Goal: Task Accomplishment & Management: Manage account settings

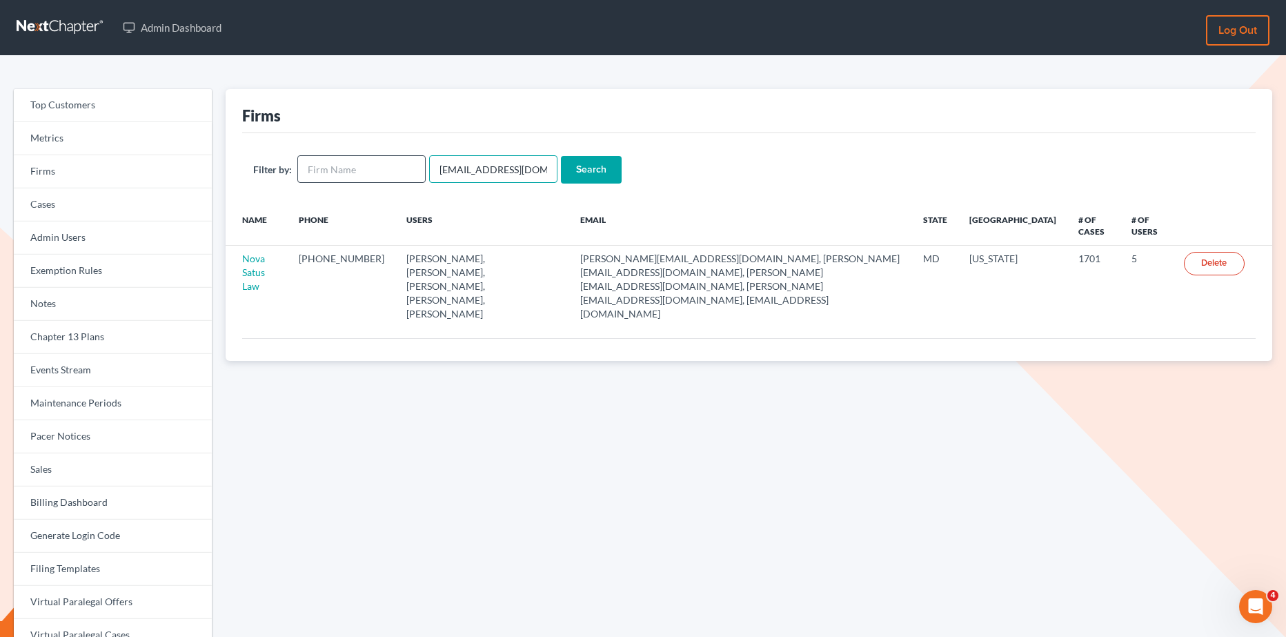
drag, startPoint x: 539, startPoint y: 174, endPoint x: 417, endPoint y: 174, distance: 122.8
click at [417, 174] on form "Filter by: emabuena@gmail.com Search" at bounding box center [748, 169] width 991 height 28
paste input "bfahy2001@yahoo"
type input "[EMAIL_ADDRESS][DOMAIN_NAME]"
click at [592, 163] on input "Search" at bounding box center [591, 170] width 61 height 28
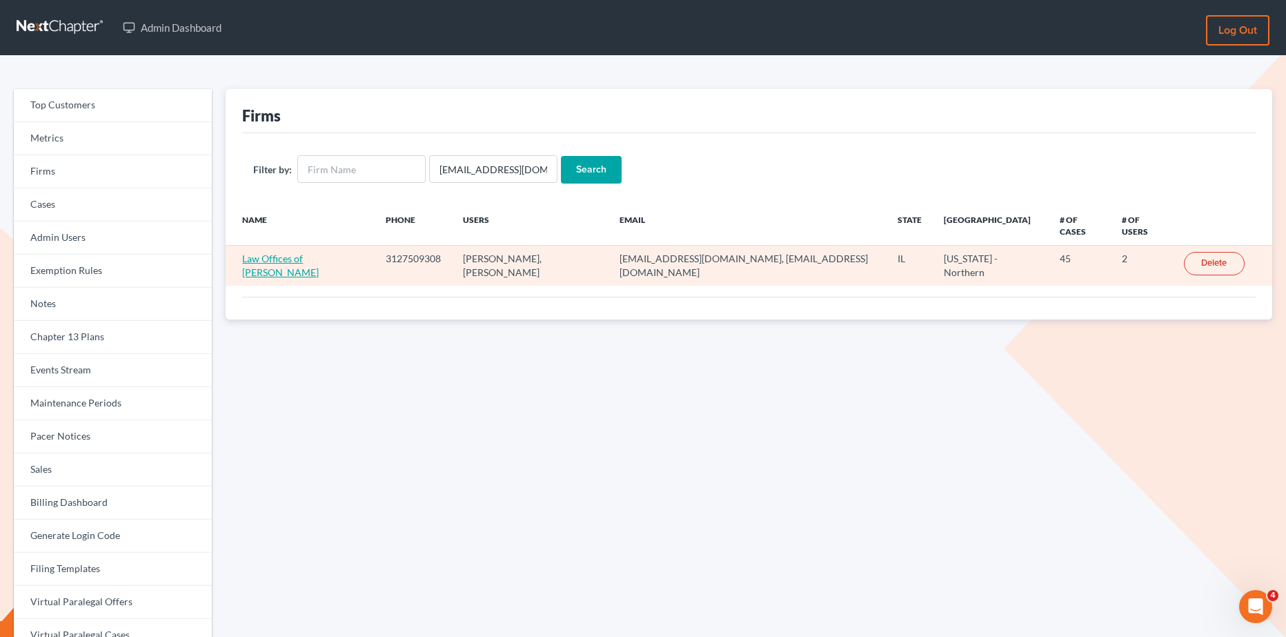
click at [268, 252] on link "Law Offices of [PERSON_NAME]" at bounding box center [280, 265] width 77 height 26
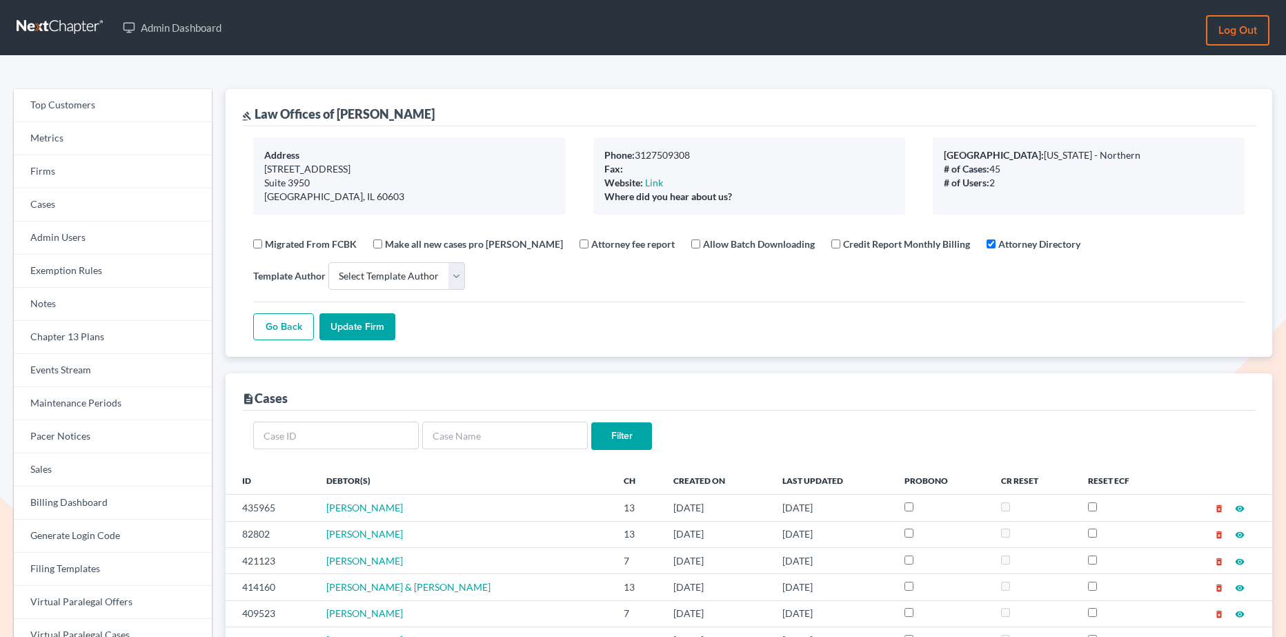
select select
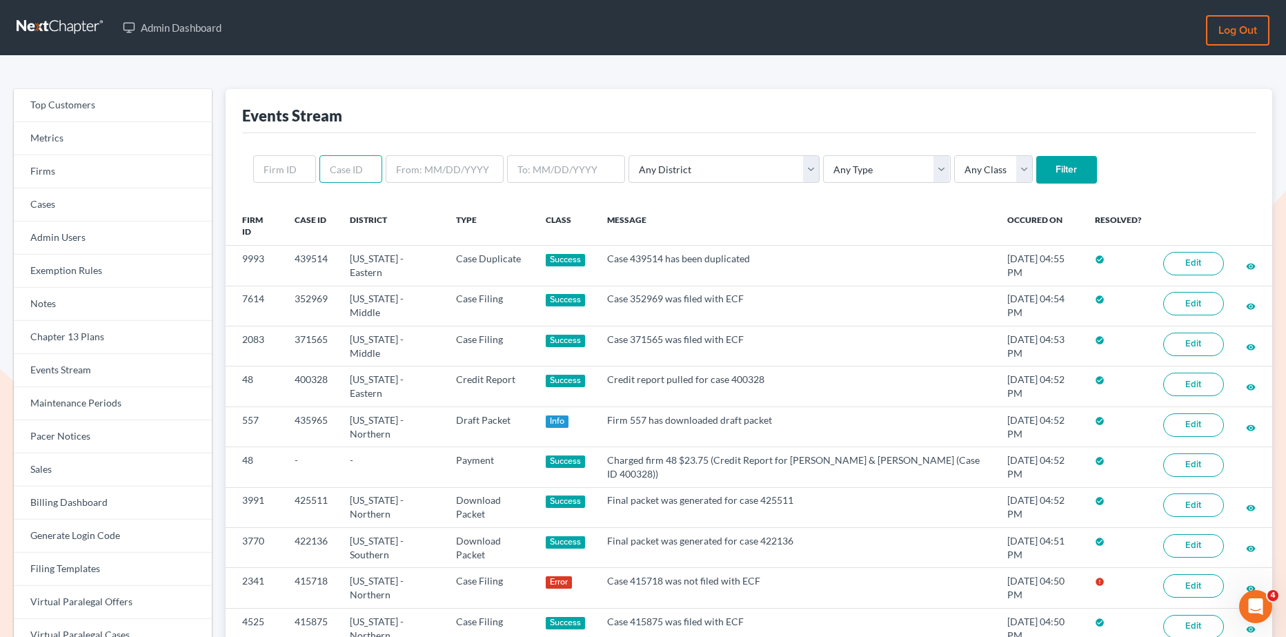
click at [353, 172] on input "text" at bounding box center [350, 169] width 63 height 28
paste input "[EMAIL_ADDRESS][DOMAIN_NAME]"
type input "[EMAIL_ADDRESS][DOMAIN_NAME]"
click at [61, 184] on link "Firms" at bounding box center [113, 171] width 198 height 33
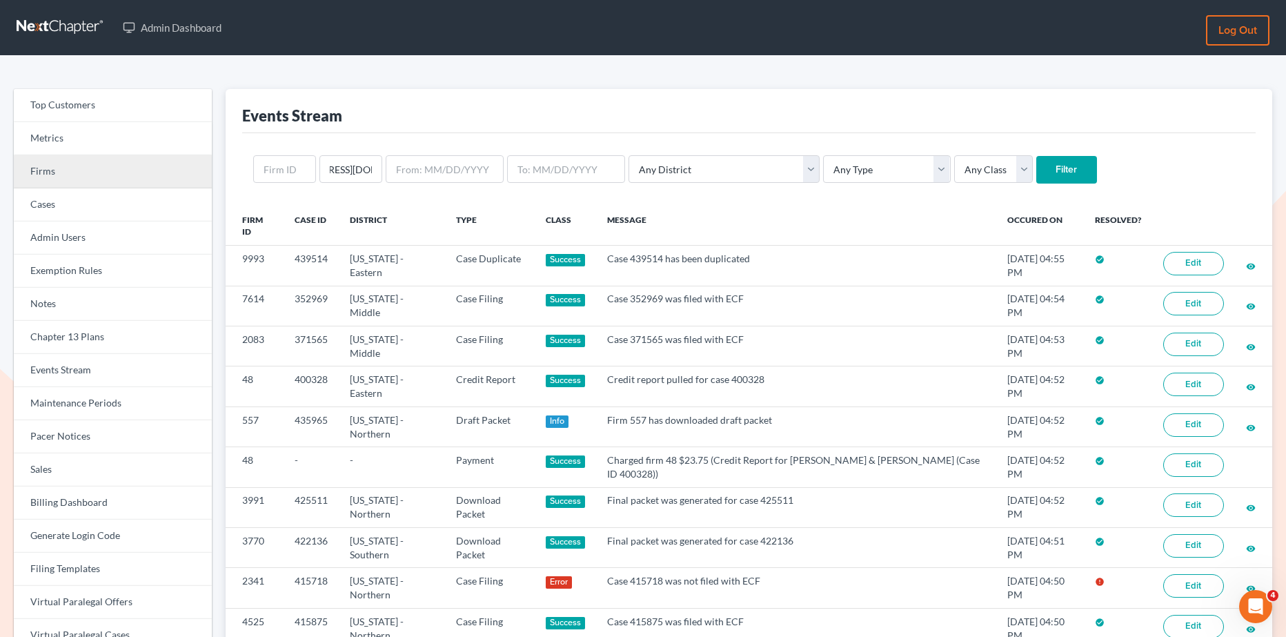
scroll to position [0, 0]
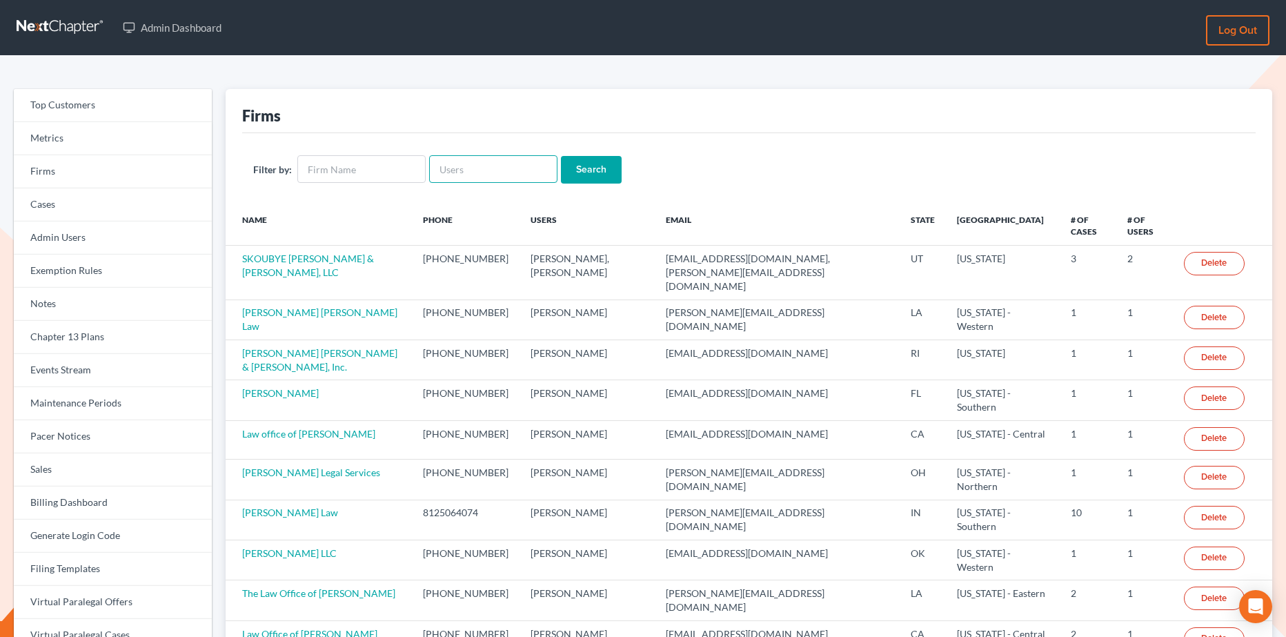
click at [511, 168] on input "text" at bounding box center [493, 169] width 128 height 28
paste input "[EMAIL_ADDRESS][DOMAIN_NAME]"
type input "[EMAIL_ADDRESS][DOMAIN_NAME]"
click at [593, 163] on input "Search" at bounding box center [591, 170] width 61 height 28
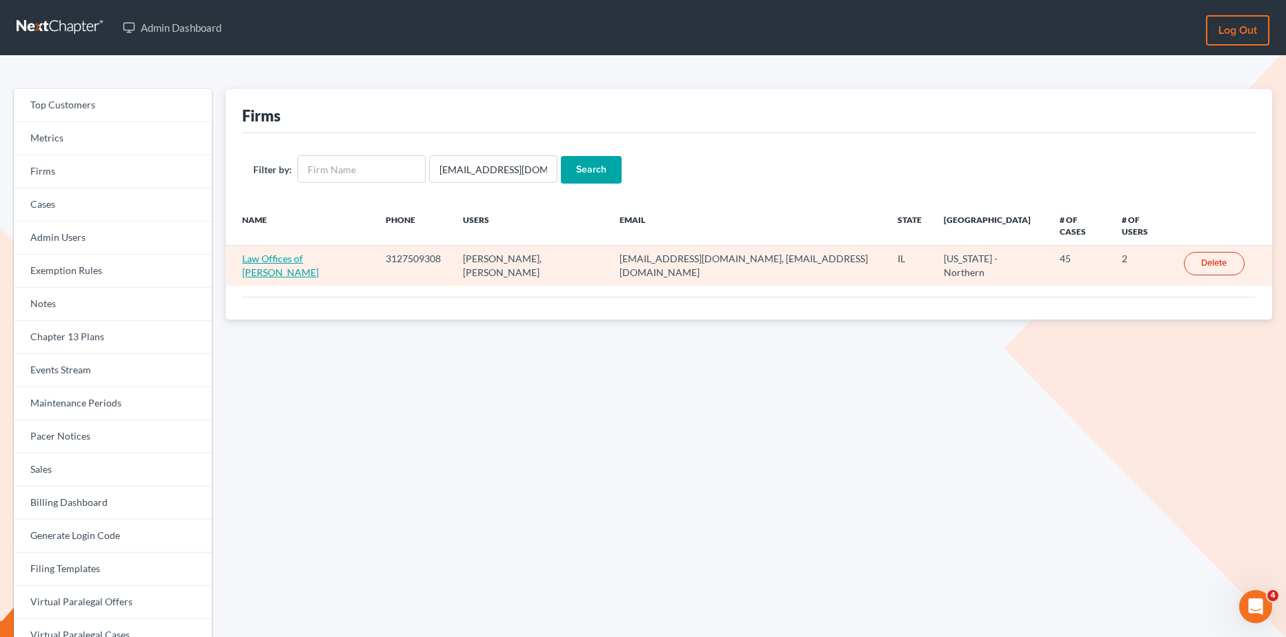
click at [319, 252] on link "Law Offices of Richard D. Grossman" at bounding box center [280, 265] width 77 height 26
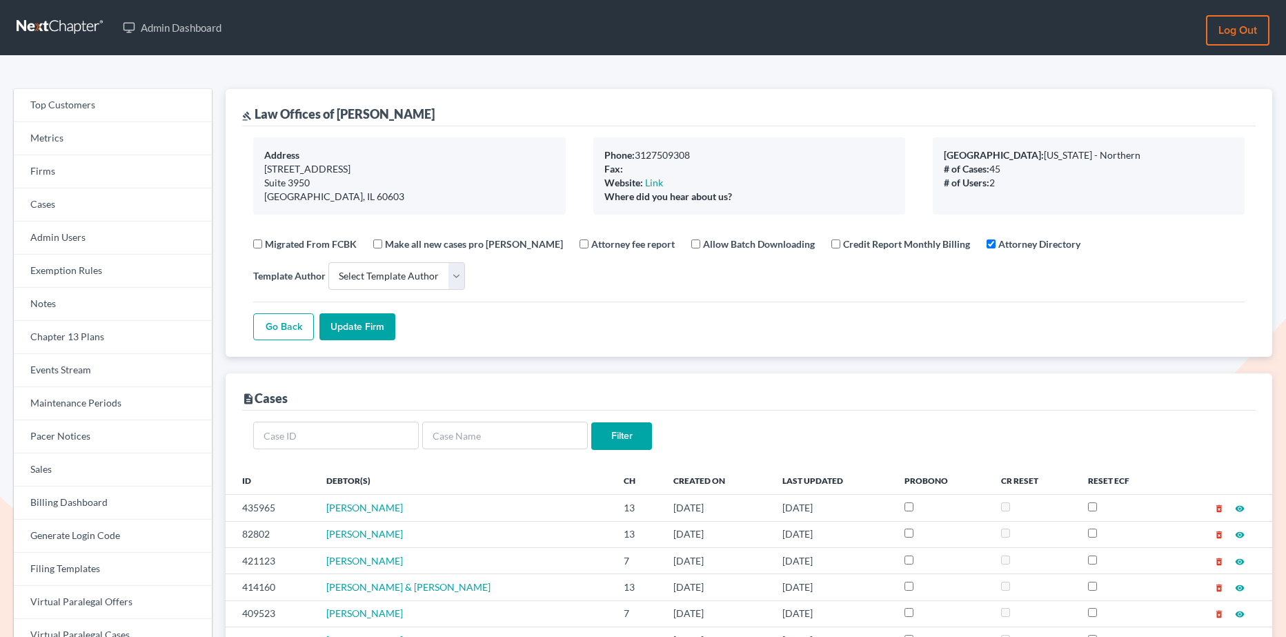
select select
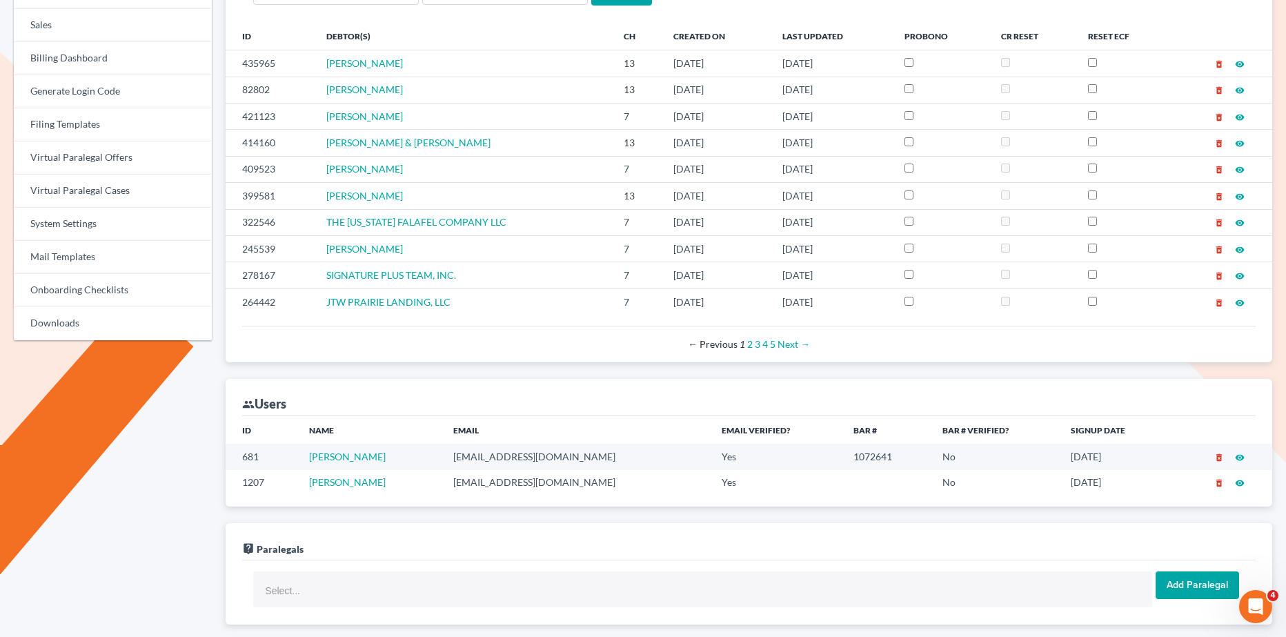
scroll to position [579, 0]
